Goal: Task Accomplishment & Management: Use online tool/utility

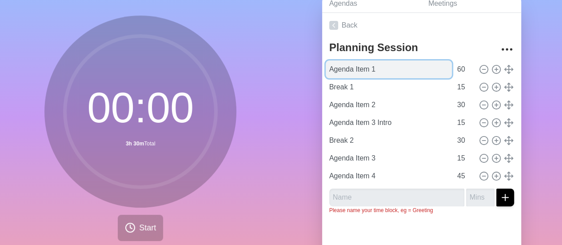
drag, startPoint x: 369, startPoint y: 68, endPoint x: 412, endPoint y: 70, distance: 43.6
click at [369, 68] on input "Agenda Item 1" at bounding box center [389, 69] width 126 height 18
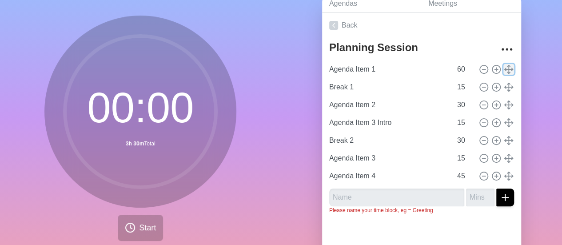
click at [509, 68] on line at bounding box center [509, 69] width 0 height 8
click at [500, 51] on icon "More" at bounding box center [507, 49] width 14 height 14
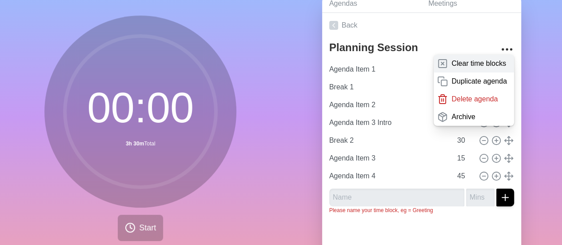
click at [482, 68] on div "Clear time blocks" at bounding box center [473, 64] width 80 height 18
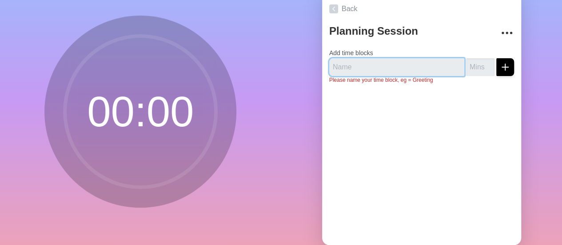
click at [359, 63] on input "text" at bounding box center [396, 67] width 135 height 18
type input "B"
type input "Break"
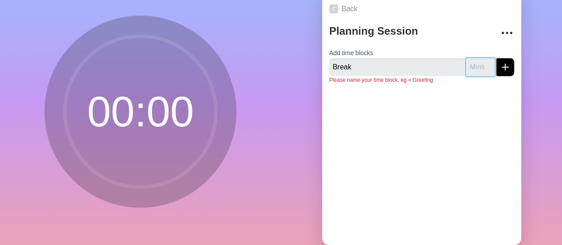
click at [466, 66] on input "number" at bounding box center [480, 67] width 28 height 18
type input "30"
click at [505, 67] on line "submit" at bounding box center [505, 67] width 0 height 6
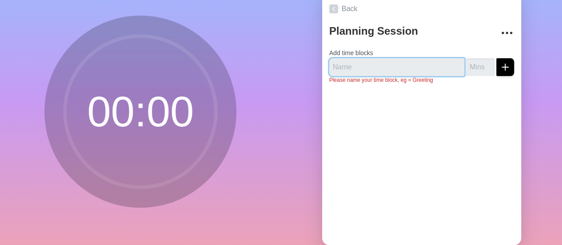
scroll to position [44, 0]
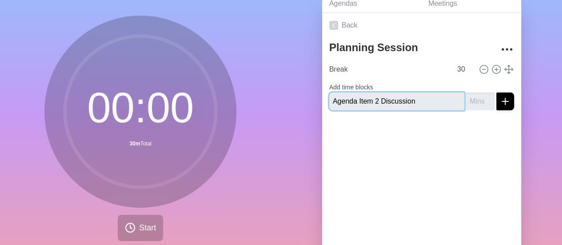
type input "Agenda Item 2 Discussion"
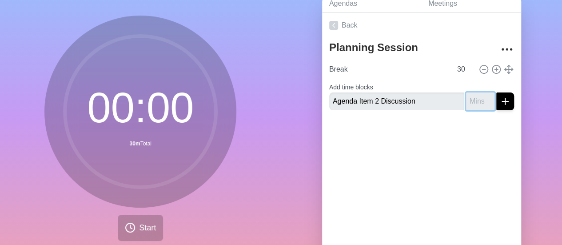
click at [471, 95] on input "number" at bounding box center [480, 101] width 28 height 18
type input "20"
click at [500, 105] on icon "submit" at bounding box center [505, 101] width 11 height 11
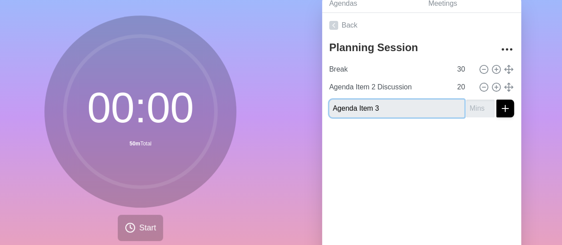
type input "Agenda Item 3"
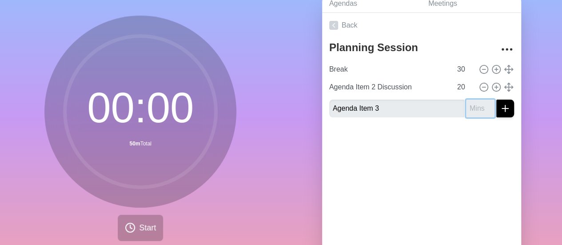
click at [469, 109] on input "number" at bounding box center [480, 108] width 28 height 18
type input "30"
click at [496, 99] on button "submit" at bounding box center [505, 108] width 18 height 18
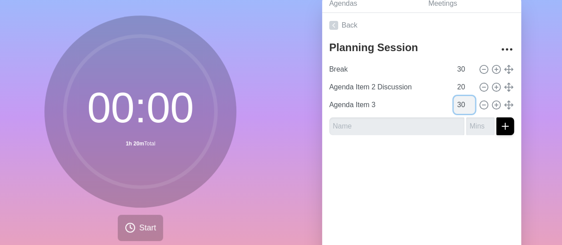
click at [456, 105] on input "30" at bounding box center [463, 105] width 21 height 18
click at [454, 105] on input "30" at bounding box center [463, 105] width 21 height 18
click at [453, 105] on input "30" at bounding box center [463, 105] width 21 height 18
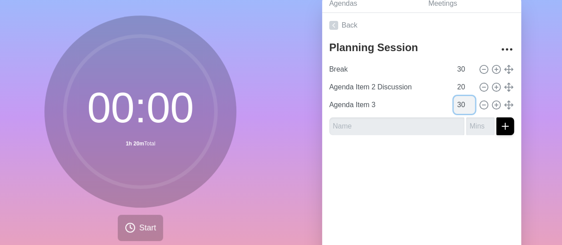
click at [453, 105] on input "30" at bounding box center [463, 105] width 21 height 18
type input "40"
click at [407, 192] on div "Back Planning Session Break 30 Agenda Item 2 Discussion 20 Agenda Item 3 40" at bounding box center [421, 137] width 199 height 248
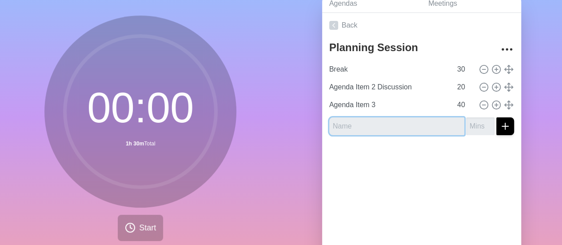
drag, startPoint x: 377, startPoint y: 131, endPoint x: 387, endPoint y: 133, distance: 9.4
click at [377, 131] on input "text" at bounding box center [396, 126] width 135 height 18
type input "Break"
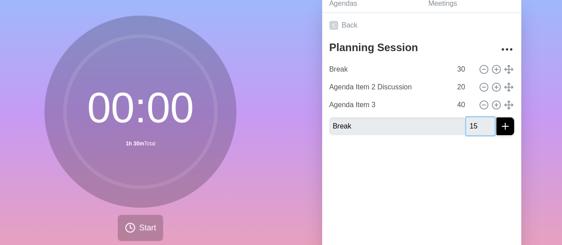
type input "15"
click at [496, 117] on button "submit" at bounding box center [505, 126] width 18 height 18
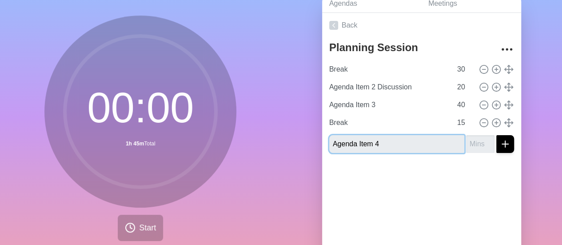
type input "Agenda Item 4"
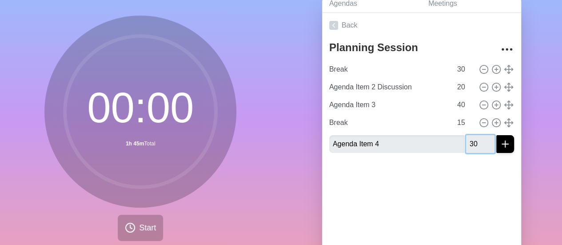
type input "30"
click at [496, 135] on button "submit" at bounding box center [505, 144] width 18 height 18
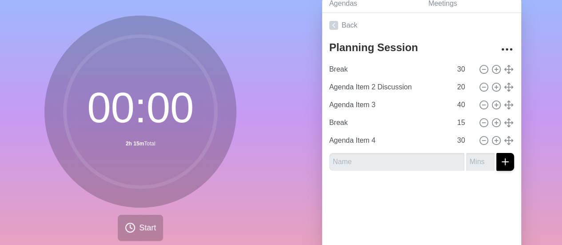
click at [541, 103] on div "Agendas Meetings Back Planning Session Break 30 Agenda Item 2 Discussion 20 Age…" at bounding box center [421, 131] width 281 height 295
click at [129, 221] on button "Start" at bounding box center [140, 228] width 45 height 26
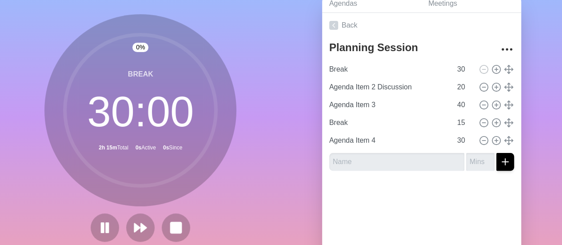
scroll to position [43, 0]
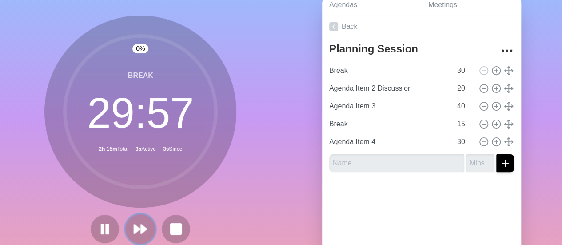
click at [139, 233] on icon at bounding box center [140, 228] width 15 height 15
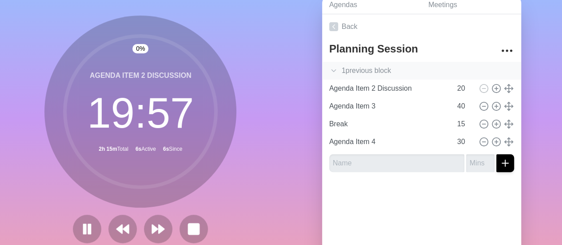
click at [322, 69] on div "1 previous block" at bounding box center [421, 71] width 199 height 18
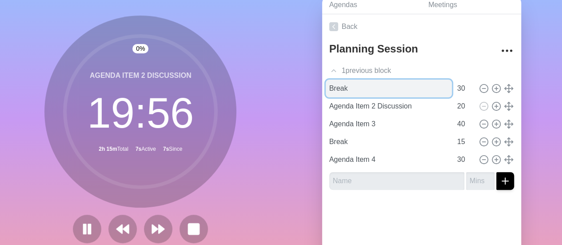
click at [407, 80] on input "Break" at bounding box center [389, 88] width 126 height 18
click at [336, 83] on input "Break" at bounding box center [389, 88] width 126 height 18
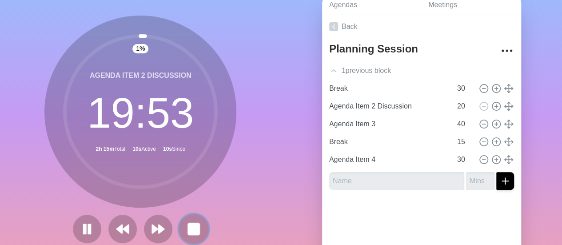
click at [181, 235] on button at bounding box center [194, 229] width 30 height 30
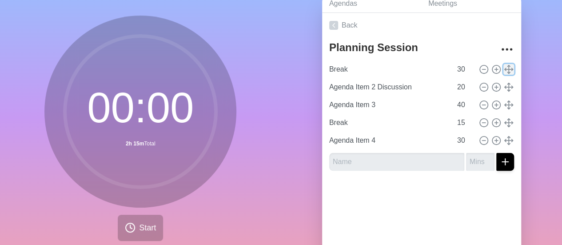
click at [505, 69] on line at bounding box center [509, 69] width 8 height 0
click at [500, 42] on icon "More" at bounding box center [507, 49] width 14 height 14
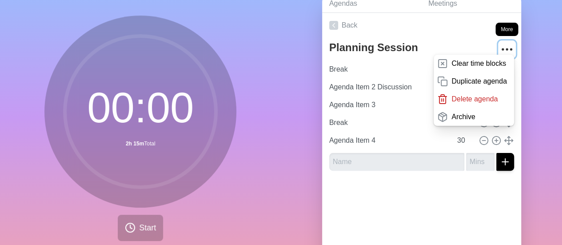
click at [500, 45] on icon "More" at bounding box center [507, 49] width 14 height 14
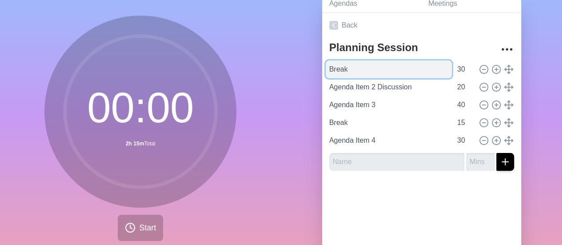
click at [382, 66] on input "Break" at bounding box center [389, 69] width 126 height 18
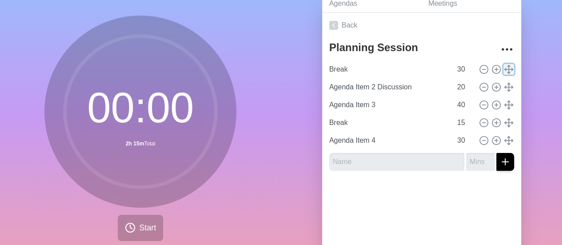
click at [504, 66] on icon at bounding box center [509, 69] width 10 height 10
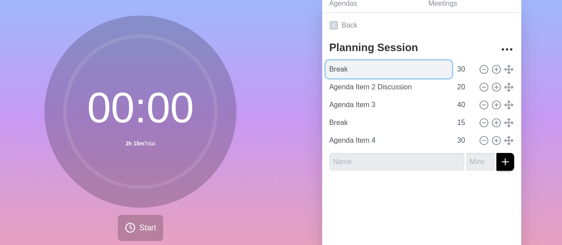
click at [400, 67] on input "Break" at bounding box center [389, 69] width 126 height 18
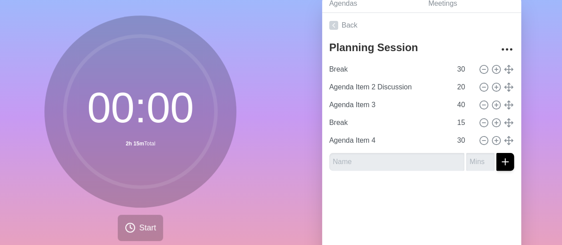
click at [541, 72] on div "Agendas Meetings Back Planning Session Break 30 Agenda Item 2 Discussion 20 Age…" at bounding box center [421, 131] width 281 height 295
drag, startPoint x: 134, startPoint y: 229, endPoint x: 160, endPoint y: 209, distance: 32.7
click at [134, 229] on button "Start" at bounding box center [140, 228] width 45 height 26
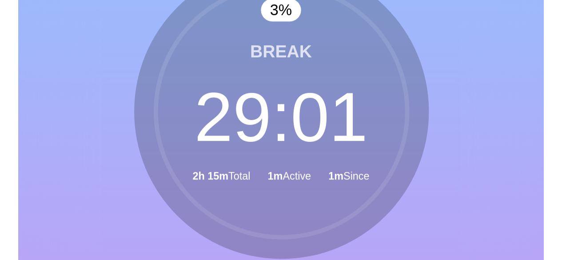
scroll to position [42, 0]
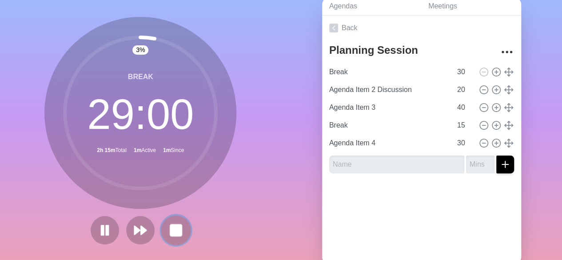
click at [171, 225] on rect at bounding box center [176, 229] width 11 height 11
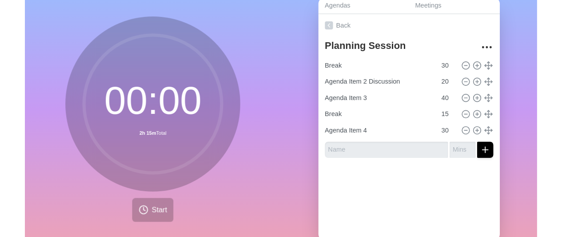
scroll to position [43, 0]
